Goal: Find specific page/section: Find specific page/section

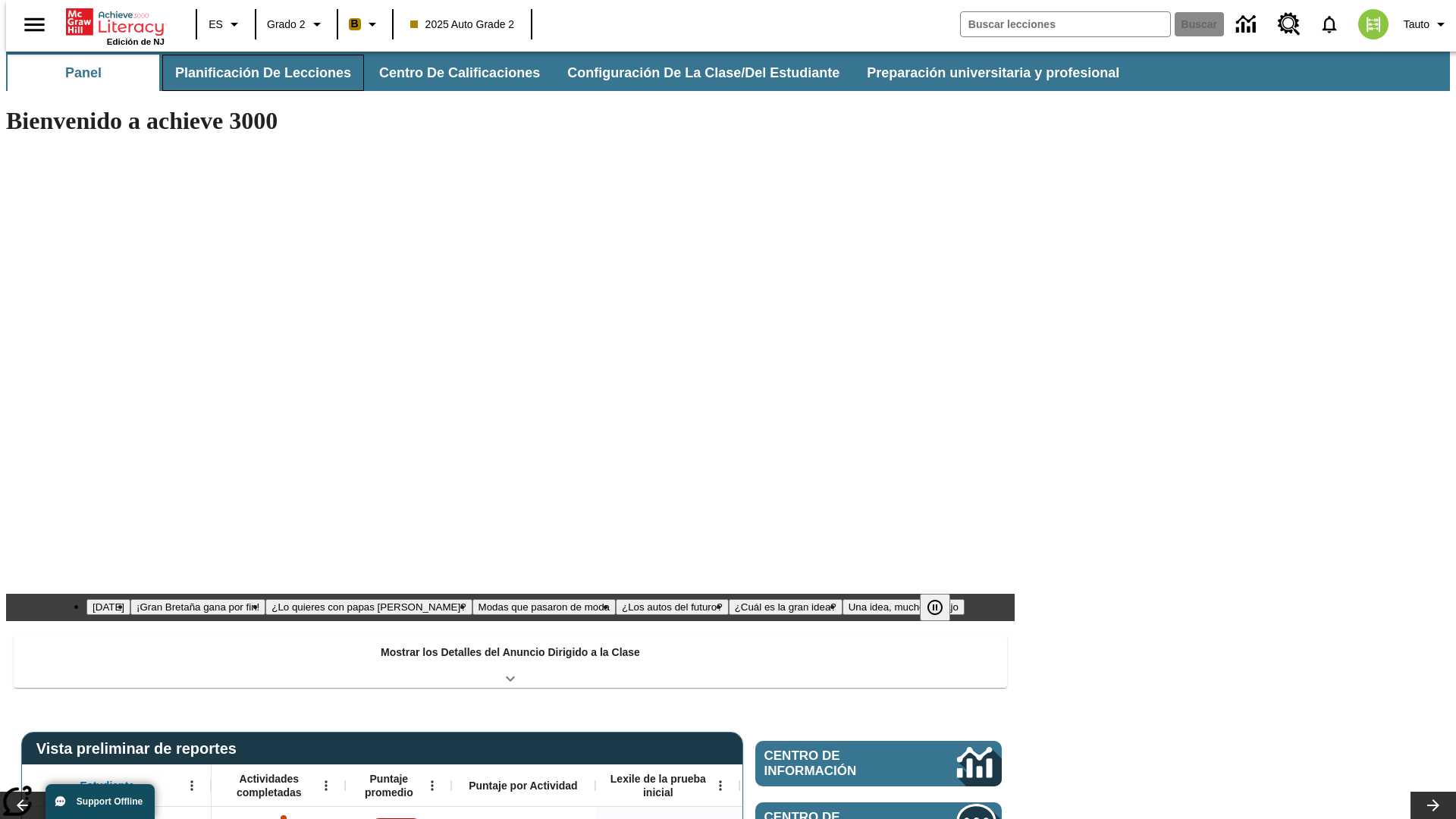
click at [254, 73] on button "Planificación de lecciones" at bounding box center [264, 72] width 202 height 36
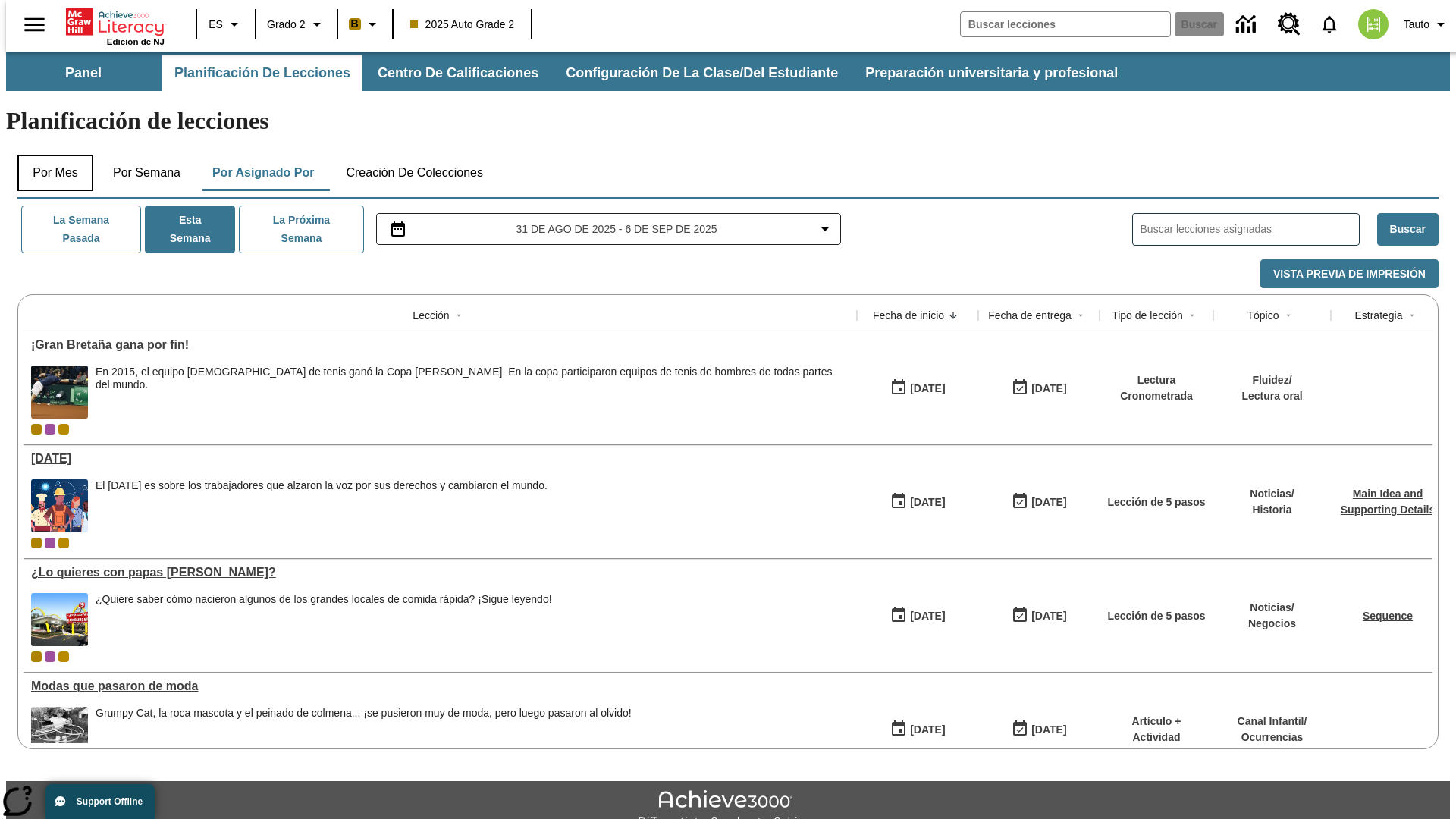
click at [50, 154] on button "Por mes" at bounding box center [55, 172] width 76 height 36
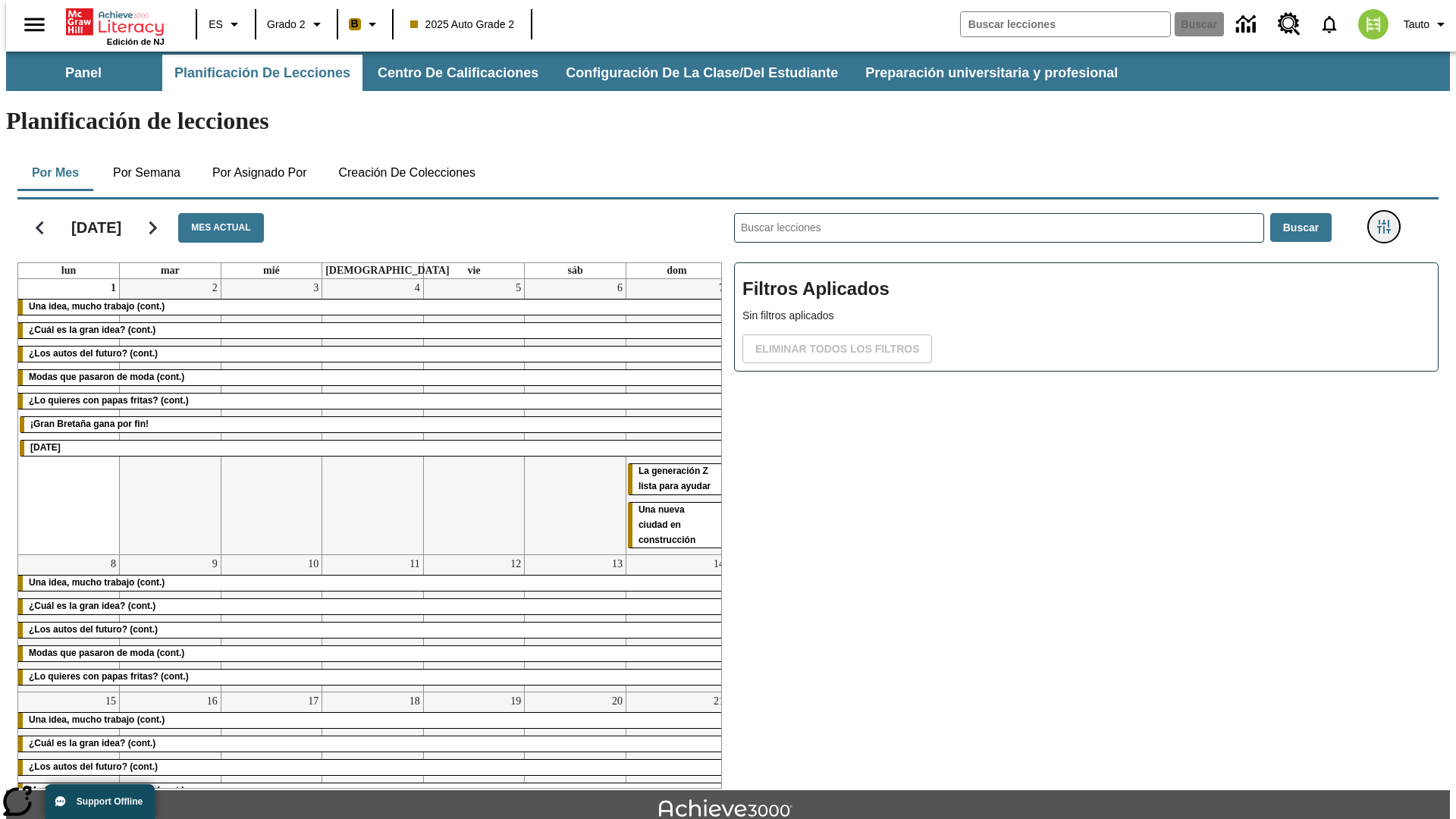
click at [1388, 220] on icon "Menú lateral de filtros" at bounding box center [1383, 226] width 14 height 14
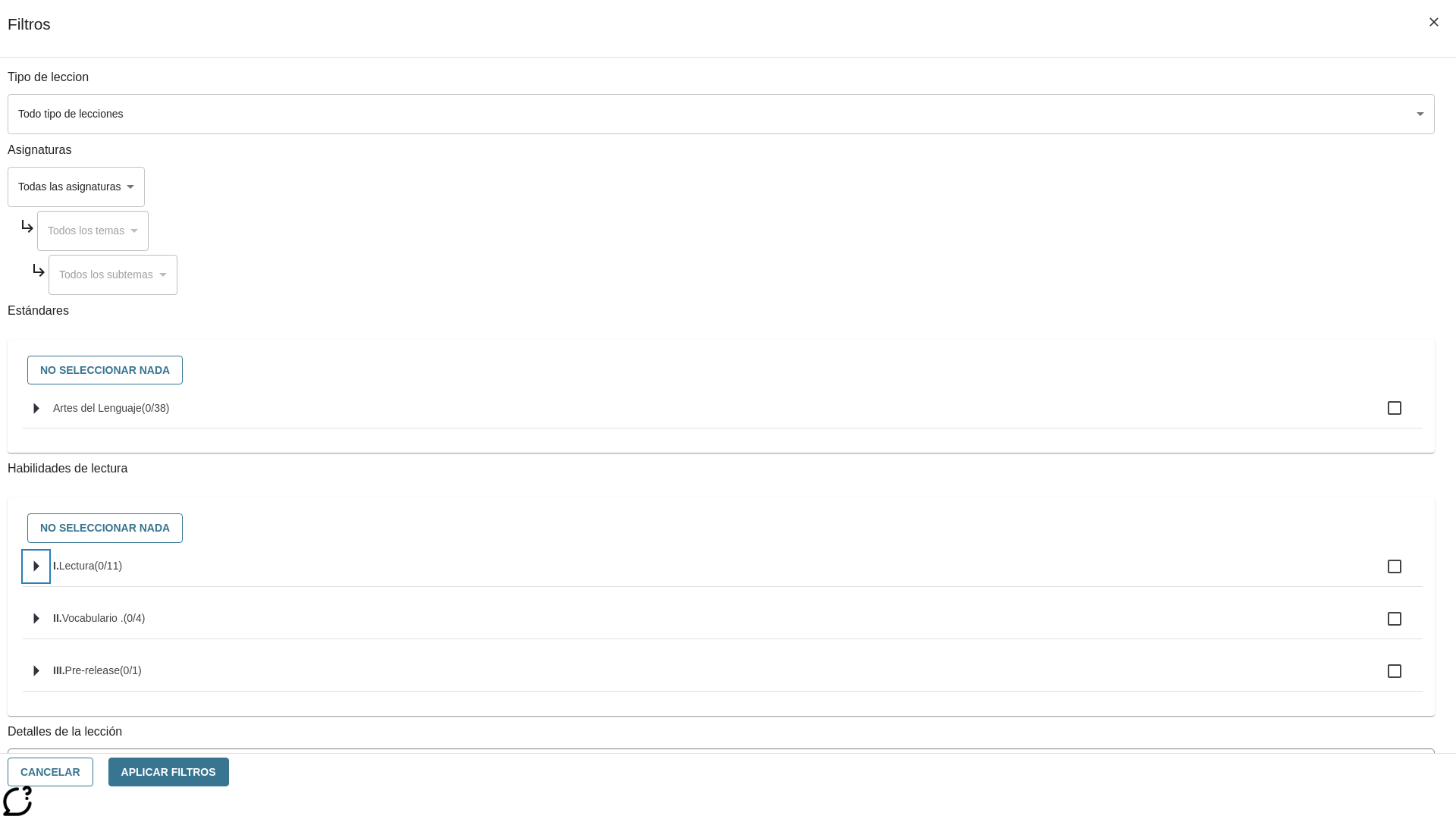
click at [39, 572] on icon "Seleccione habilidades" at bounding box center [37, 567] width 6 height 11
click at [93, 772] on button "Cancelar" at bounding box center [50, 772] width 86 height 30
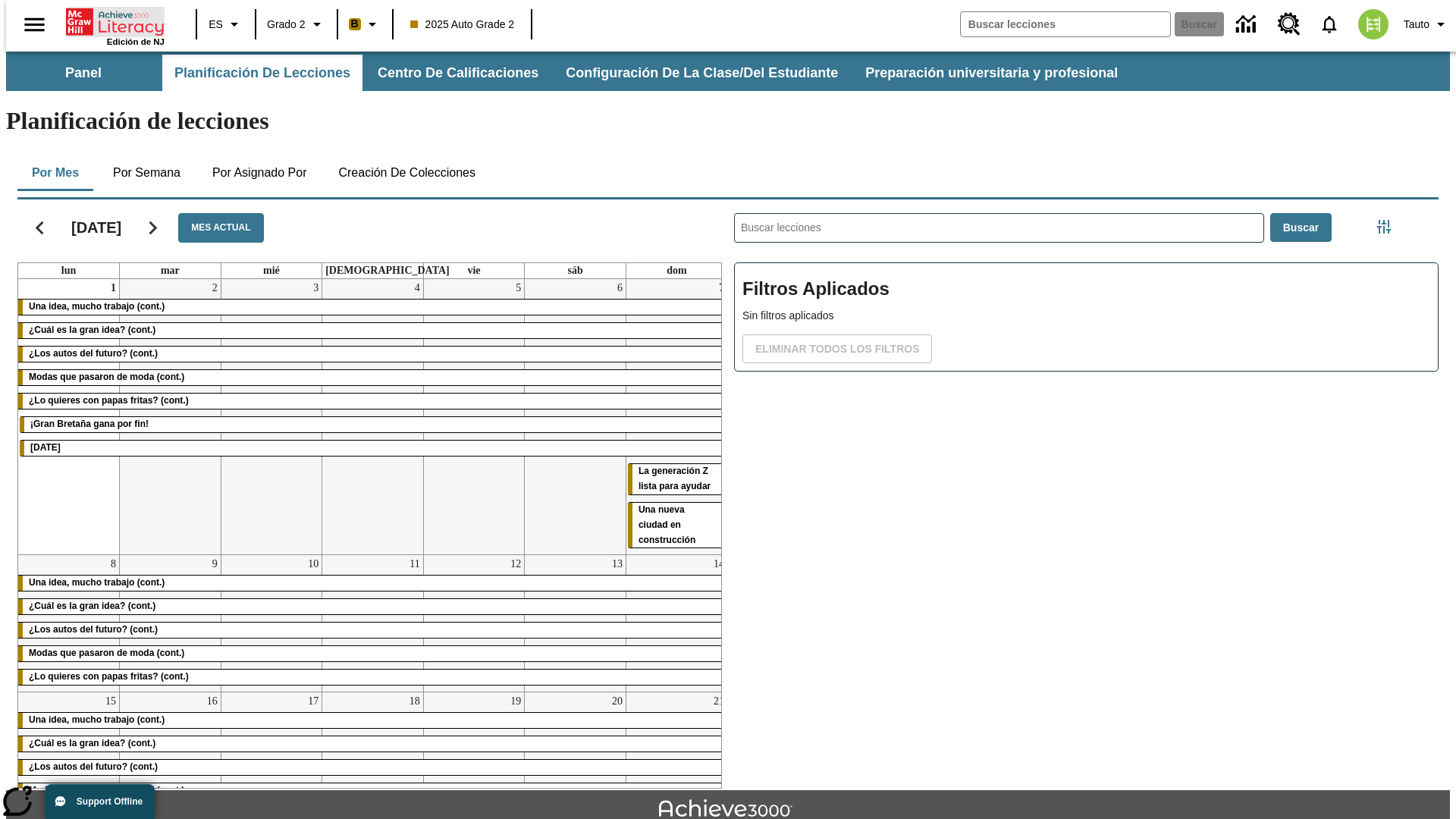
click at [109, 21] on icon "Portada" at bounding box center [117, 22] width 101 height 30
